Goal: Task Accomplishment & Management: Manage account settings

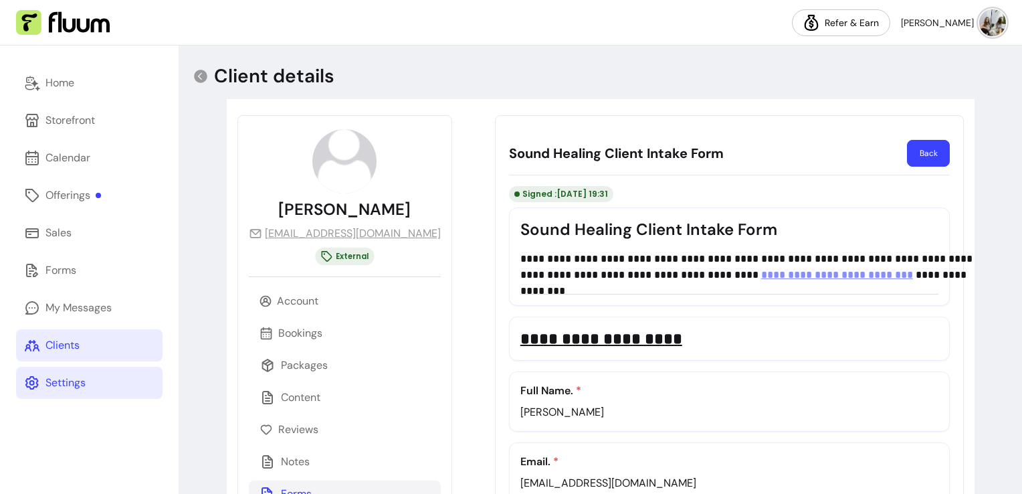
scroll to position [808, 0]
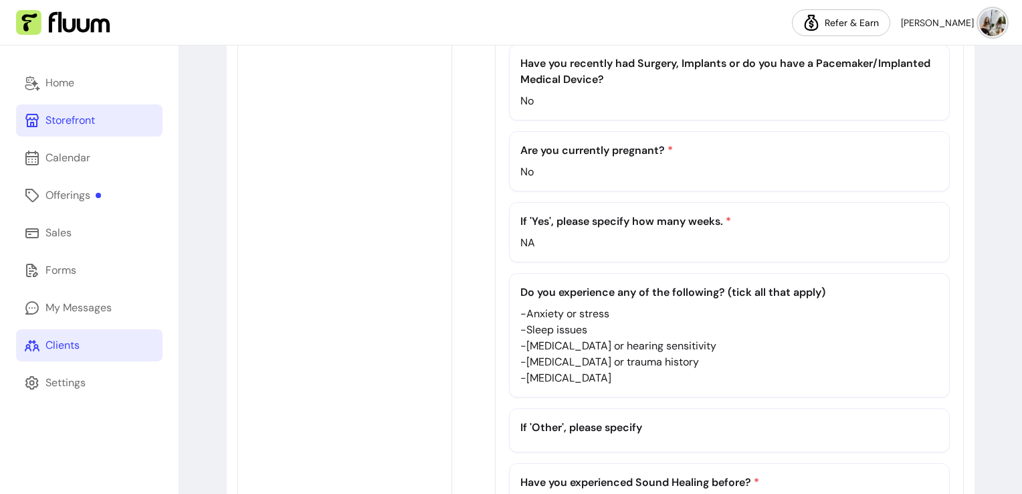
click at [80, 124] on div "Storefront" at bounding box center [71, 120] width 50 height 16
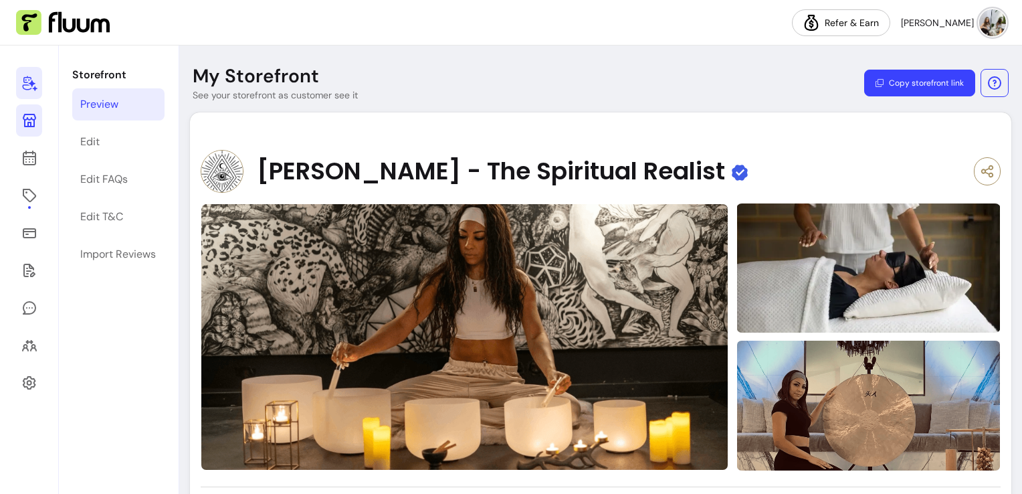
click at [21, 81] on icon at bounding box center [29, 83] width 16 height 16
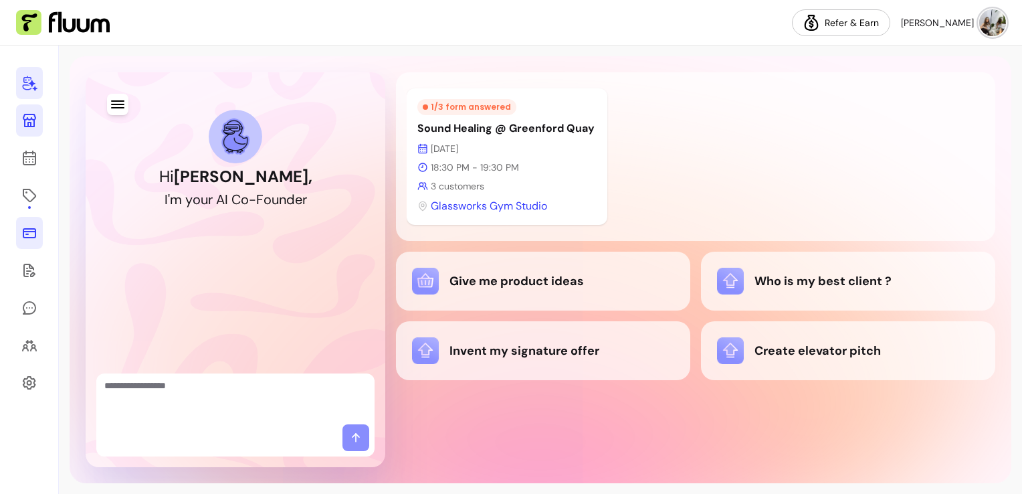
click at [23, 242] on link at bounding box center [29, 233] width 27 height 32
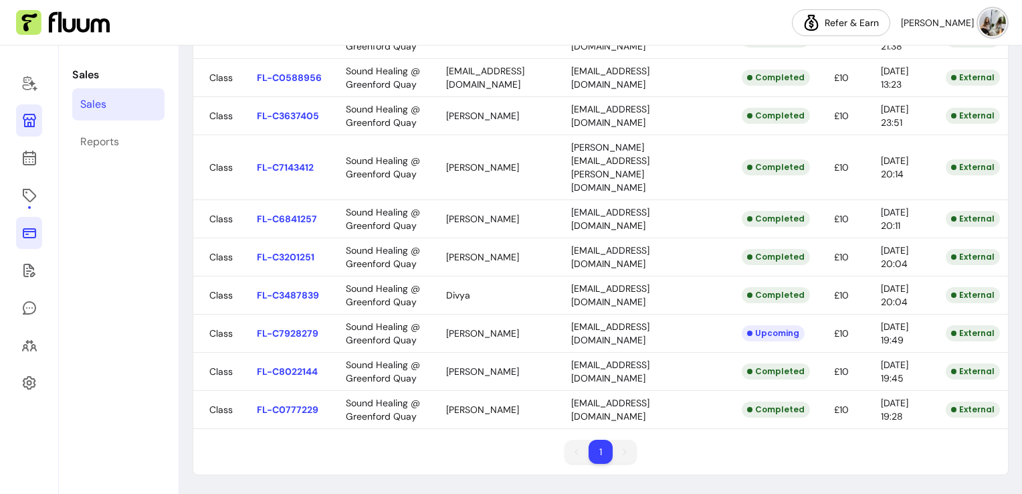
scroll to position [674, 0]
click at [756, 352] on body "Refer & Earn [PERSON_NAME] Sales Sales Reports Sales View your sales All Sales …" at bounding box center [511, 247] width 1022 height 494
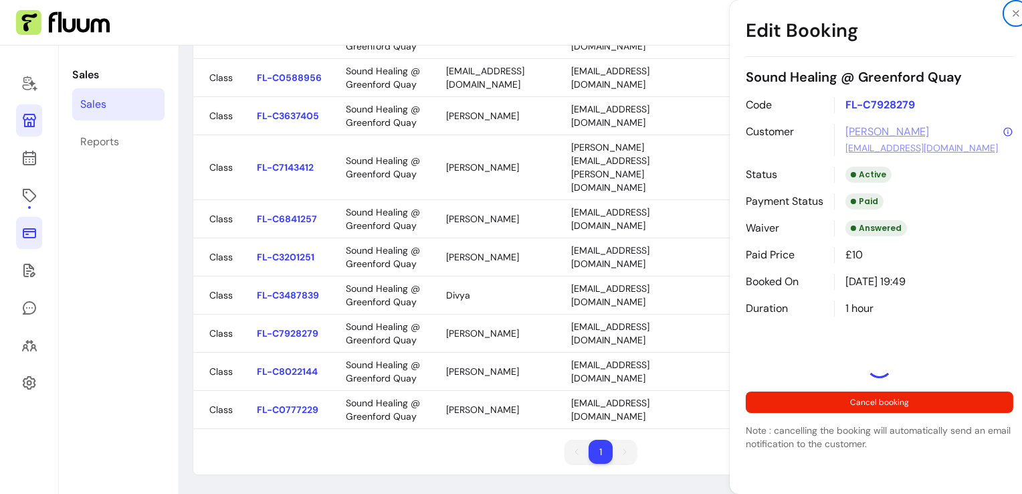
select select "**********"
select select "*****"
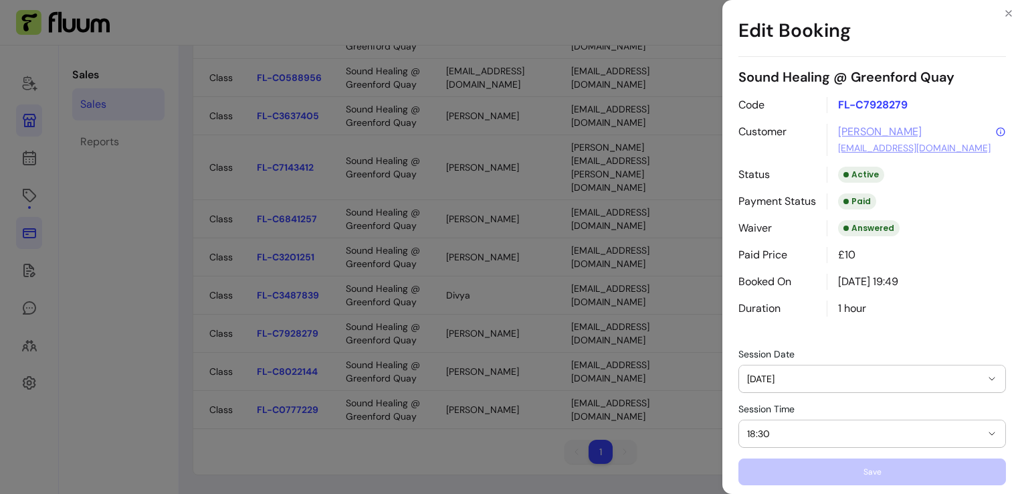
scroll to position [74, 0]
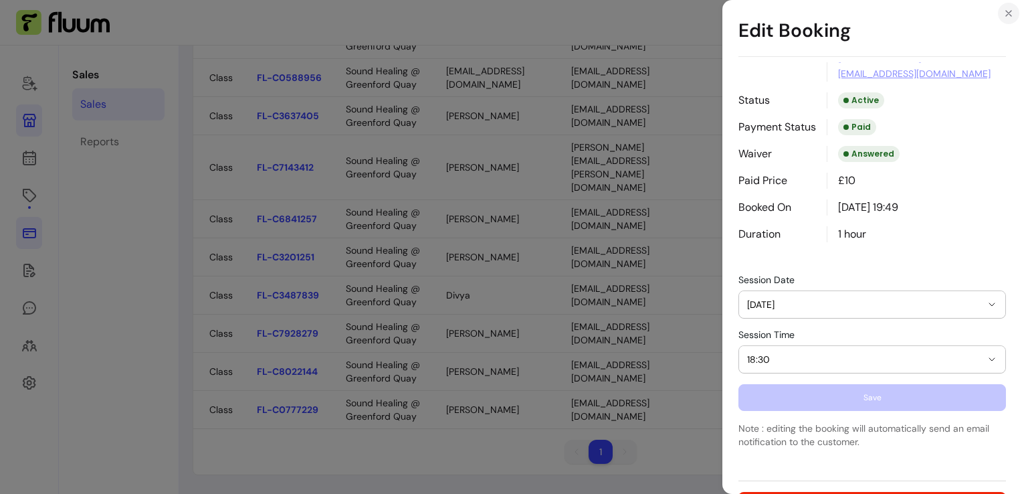
click at [1012, 19] on button "Close" at bounding box center [1008, 13] width 21 height 21
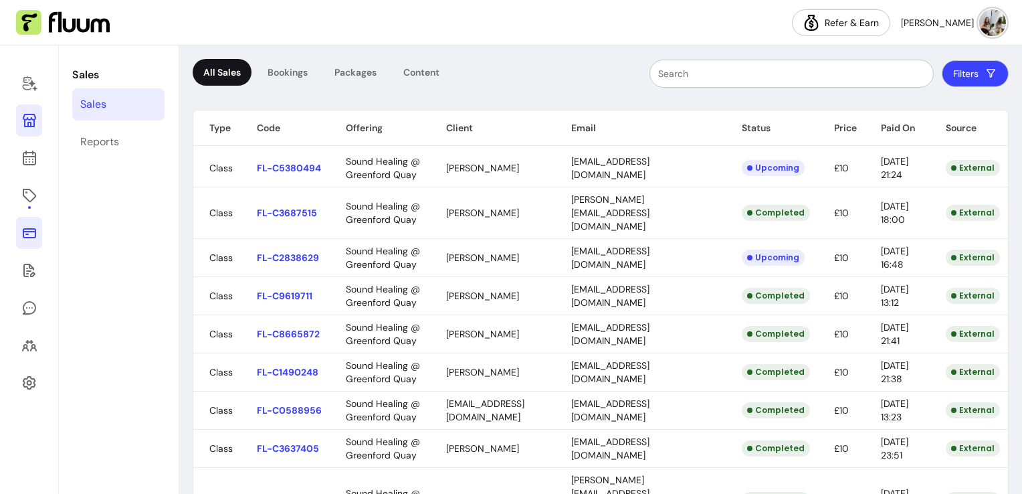
scroll to position [61, 0]
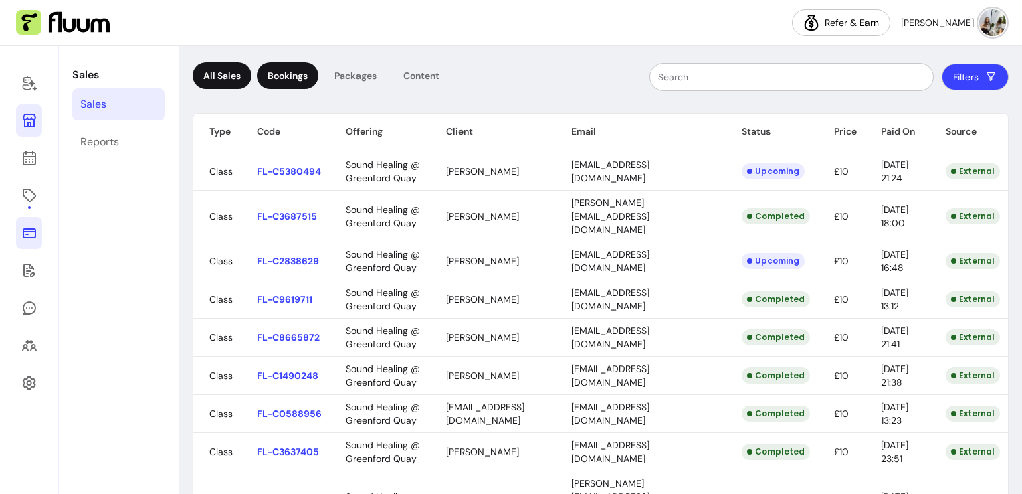
click at [281, 84] on div "Bookings" at bounding box center [288, 75] width 62 height 27
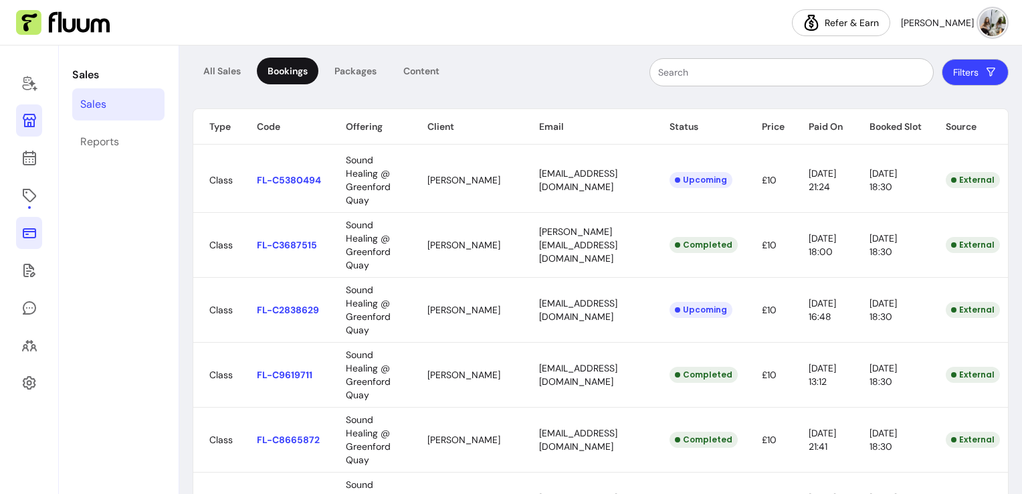
scroll to position [78, 0]
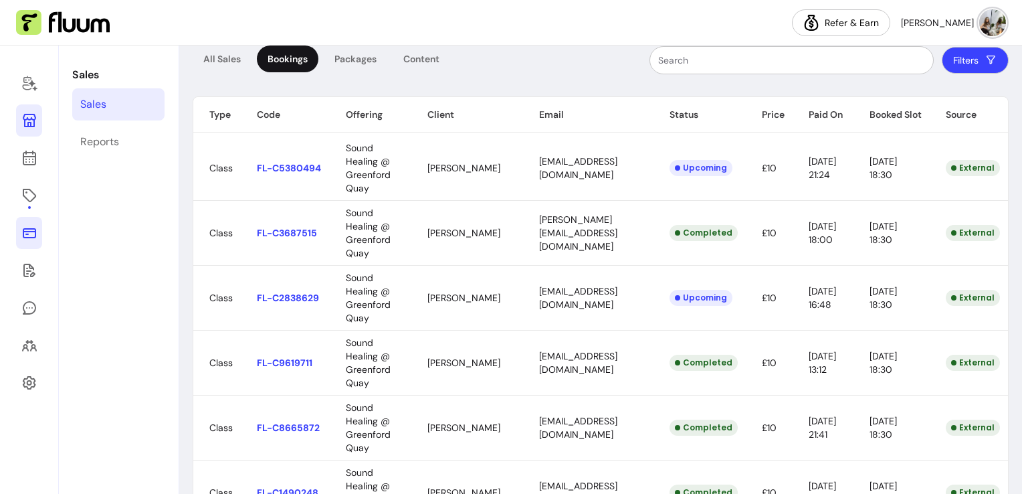
click at [965, 68] on button "Filters" at bounding box center [975, 60] width 67 height 27
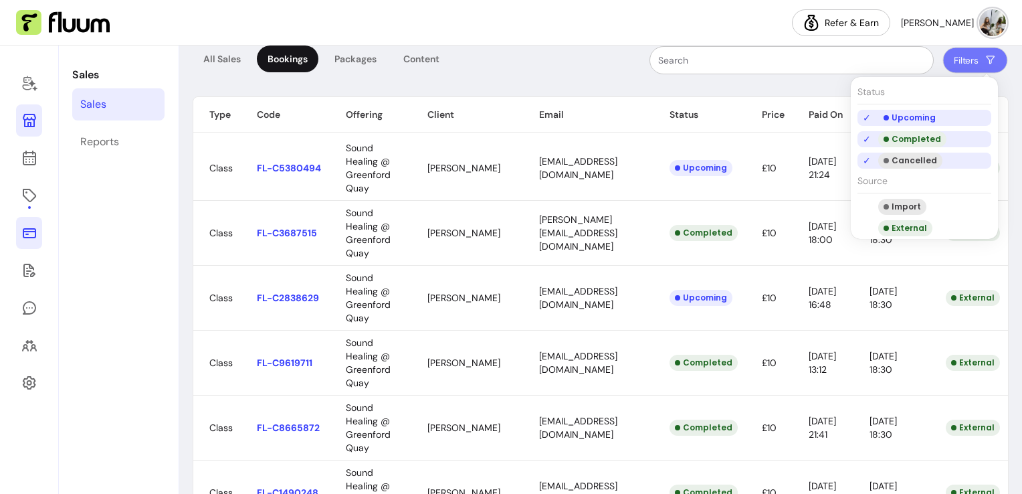
click at [927, 141] on div "Completed" at bounding box center [913, 139] width 68 height 16
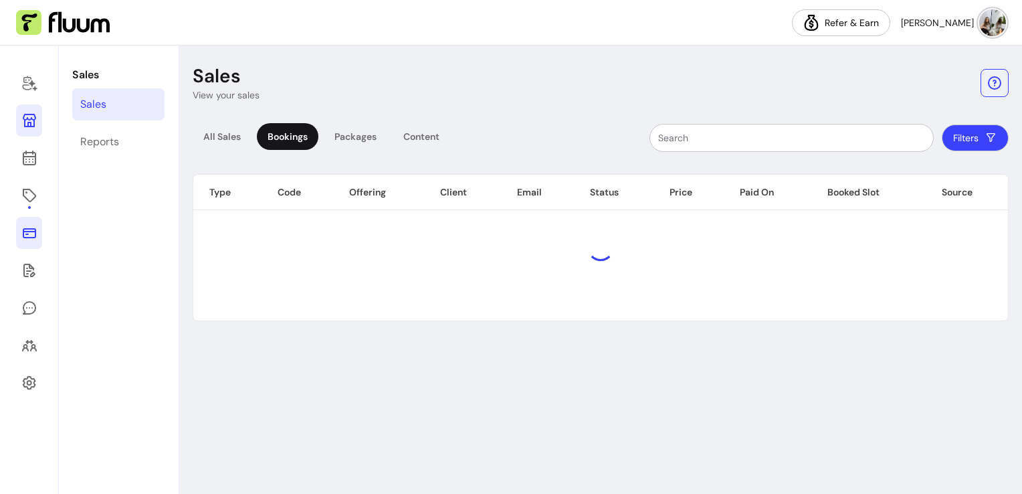
scroll to position [0, 0]
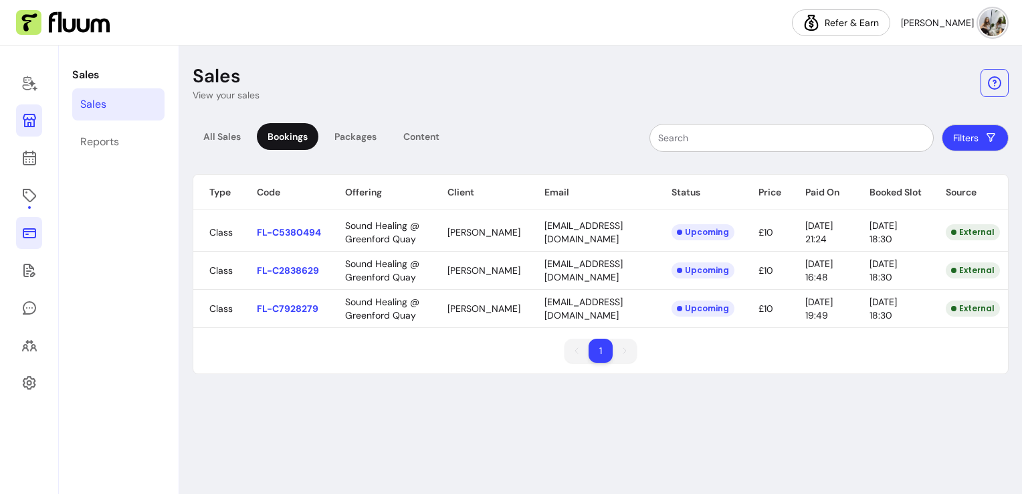
click at [977, 137] on button "Filters" at bounding box center [975, 137] width 67 height 27
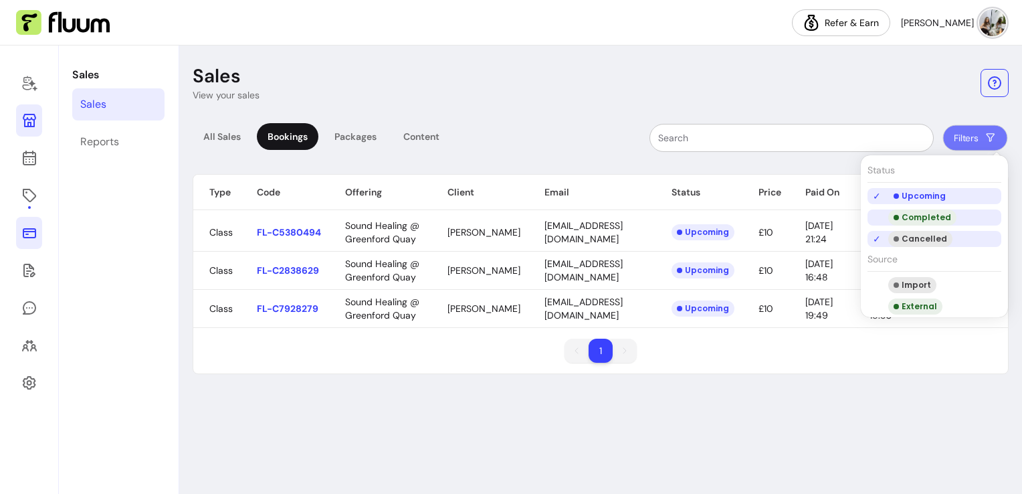
click at [917, 224] on div "Completed" at bounding box center [923, 217] width 68 height 16
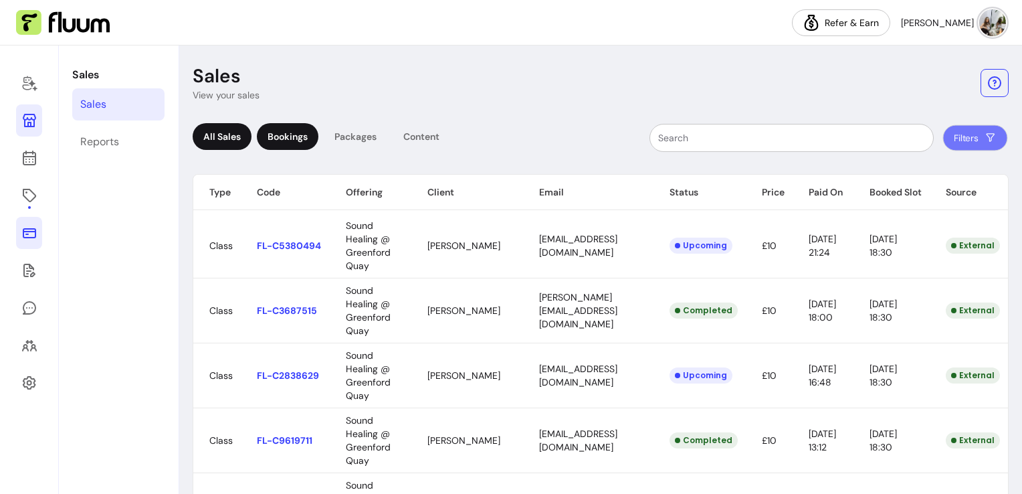
click at [219, 137] on div "All Sales" at bounding box center [222, 136] width 59 height 27
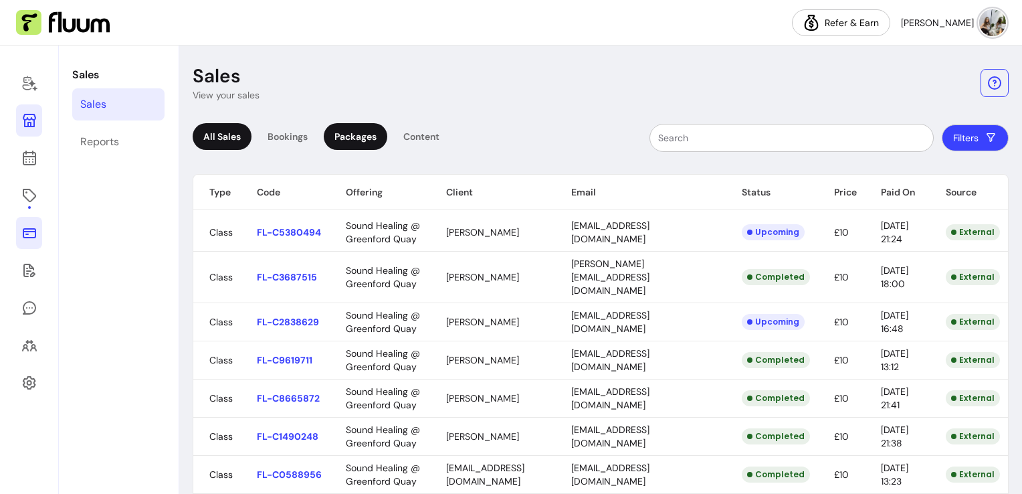
click at [347, 136] on div "Packages" at bounding box center [356, 136] width 64 height 27
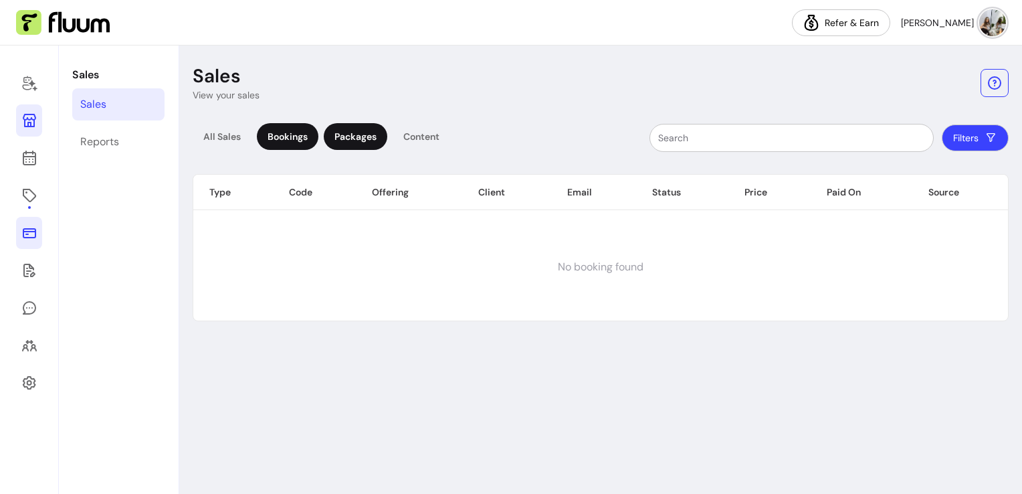
click at [274, 135] on div "Bookings" at bounding box center [288, 136] width 62 height 27
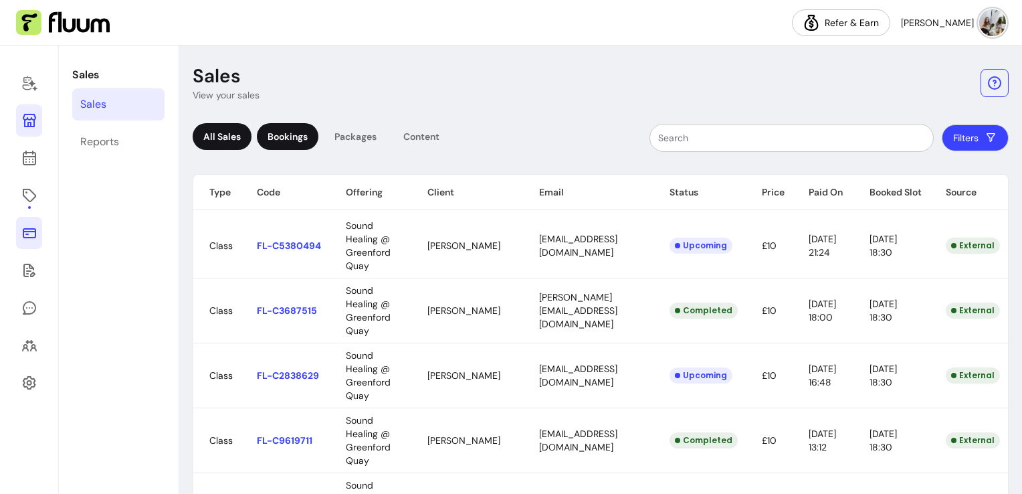
click at [218, 143] on div "All Sales" at bounding box center [222, 136] width 59 height 27
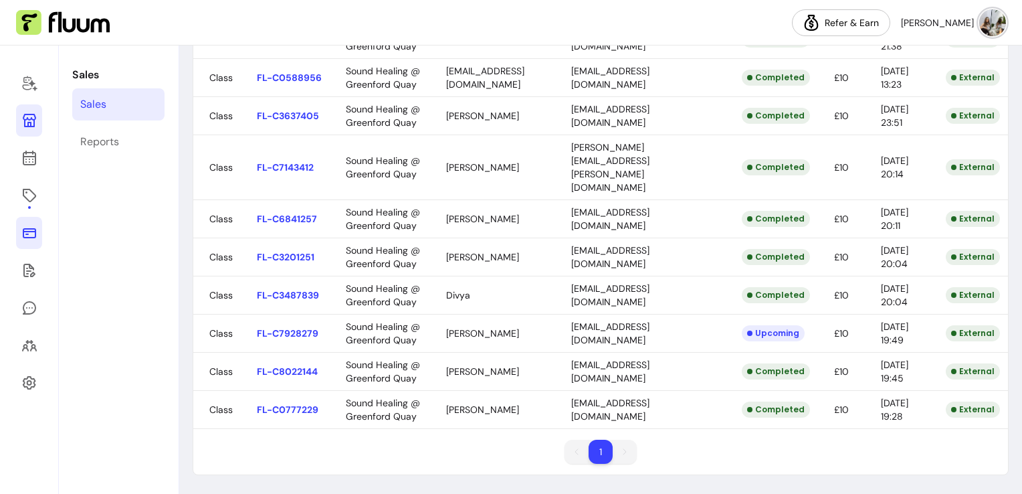
scroll to position [765, 0]
